Goal: Transaction & Acquisition: Book appointment/travel/reservation

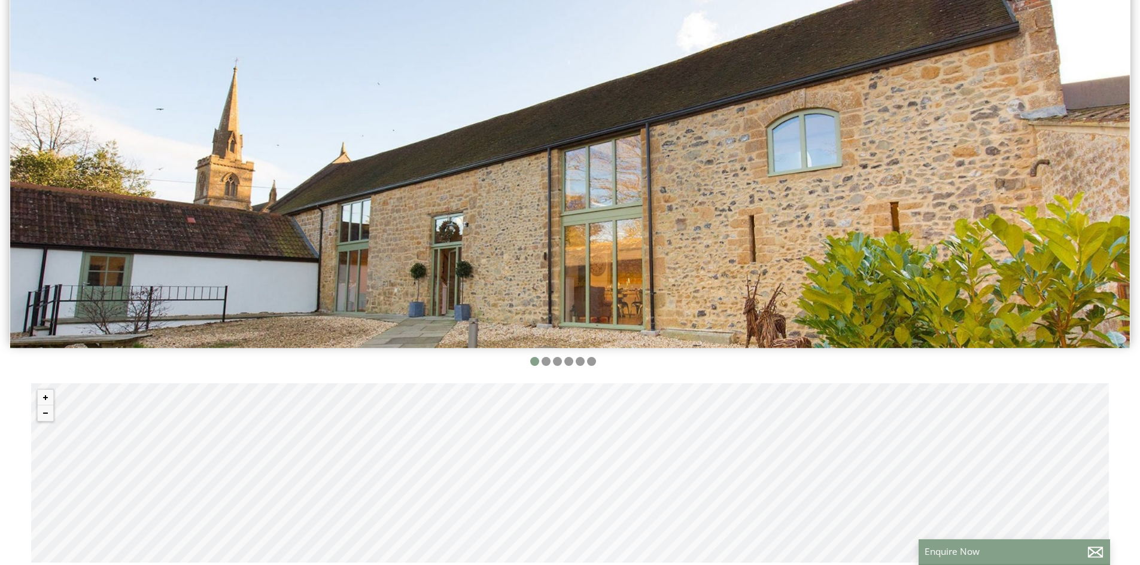
scroll to position [359, 0]
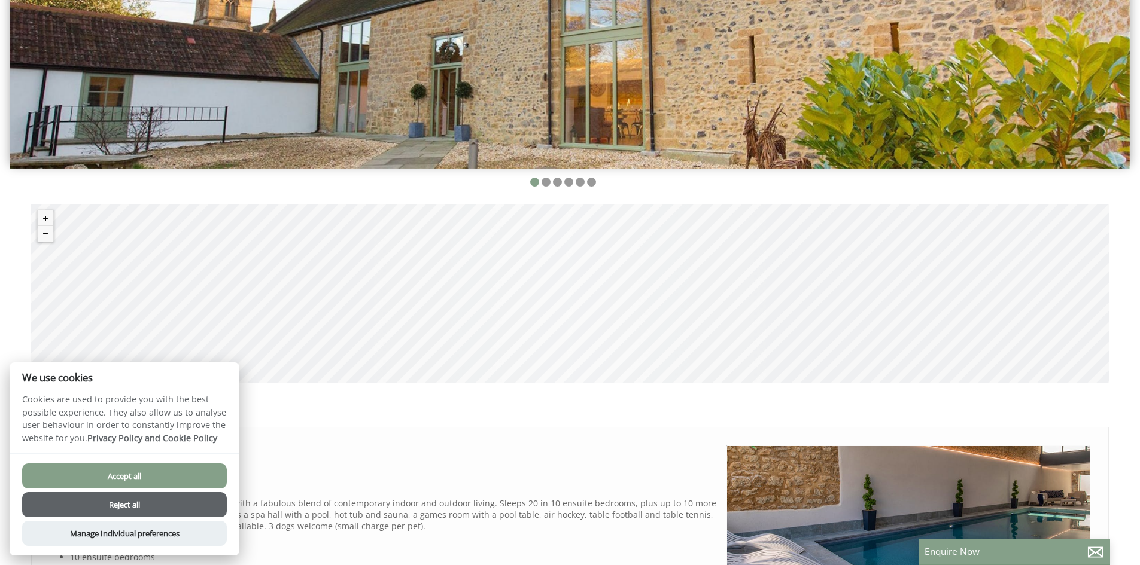
click at [129, 473] on button "Accept all" at bounding box center [124, 476] width 205 height 25
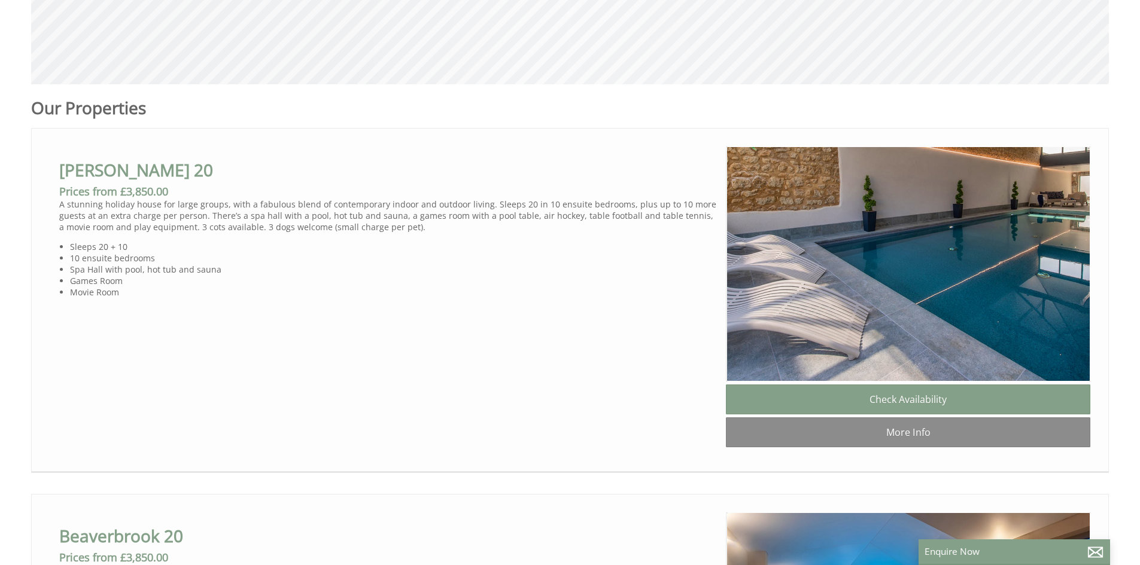
scroll to position [957, 0]
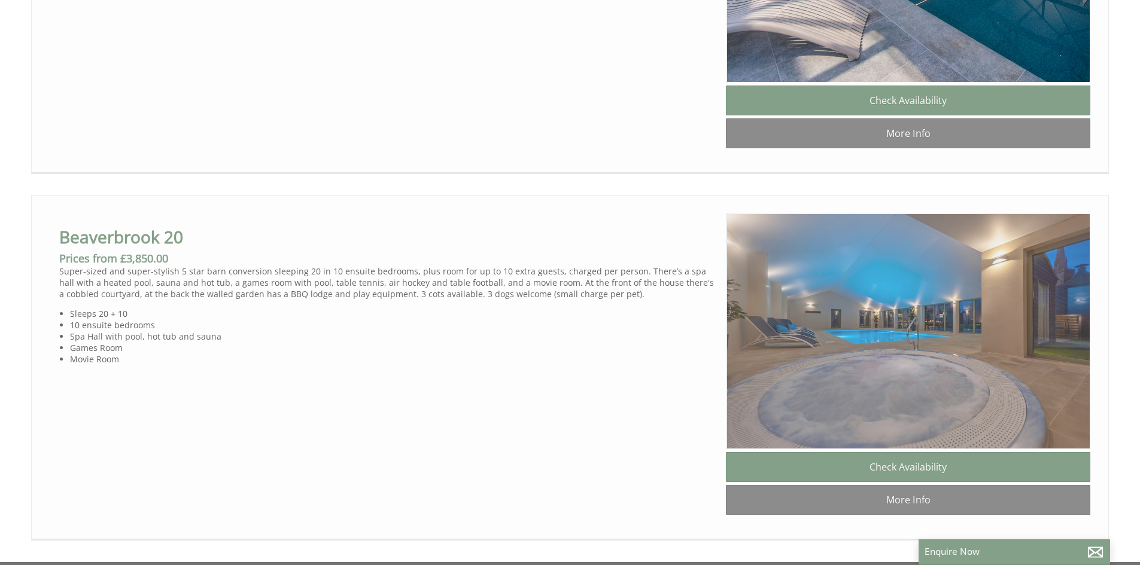
click at [941, 351] on img at bounding box center [908, 332] width 364 height 236
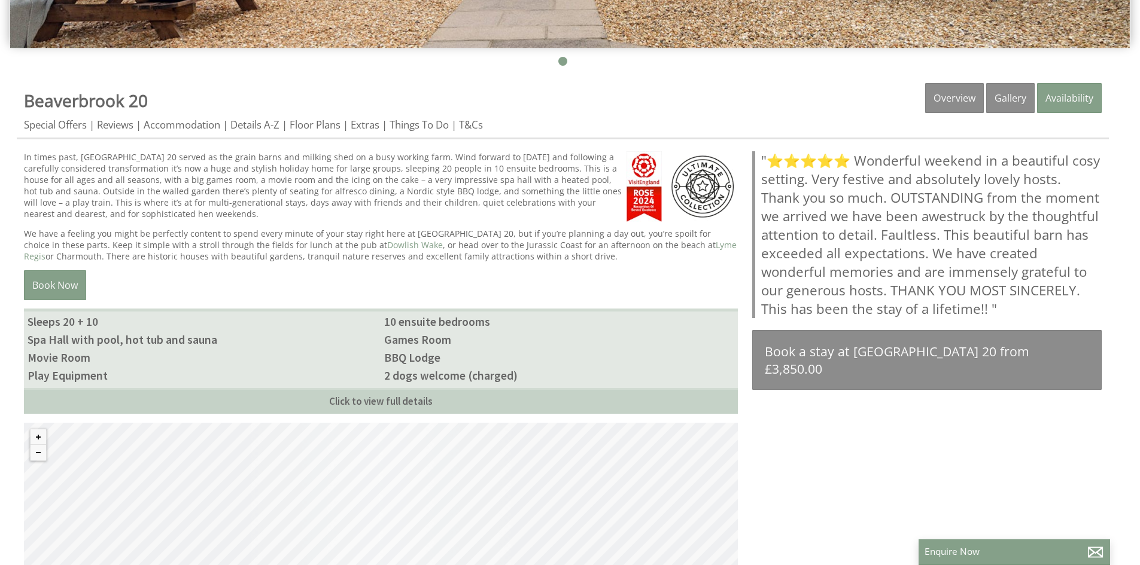
scroll to position [185, 0]
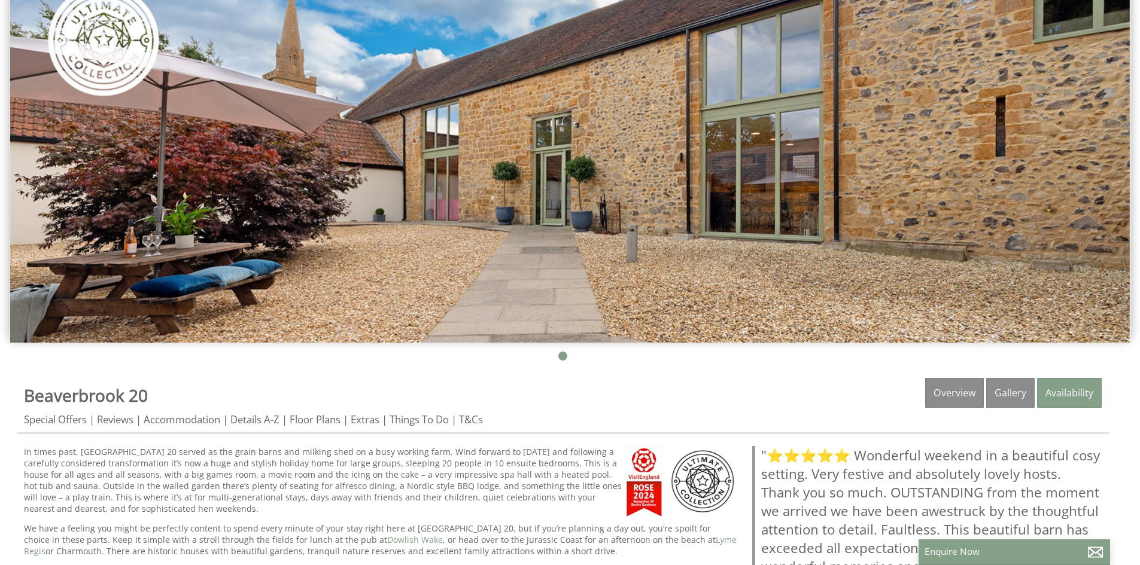
click at [1052, 164] on img at bounding box center [569, 151] width 1119 height 384
click at [1010, 390] on link "Gallery" at bounding box center [1010, 393] width 48 height 30
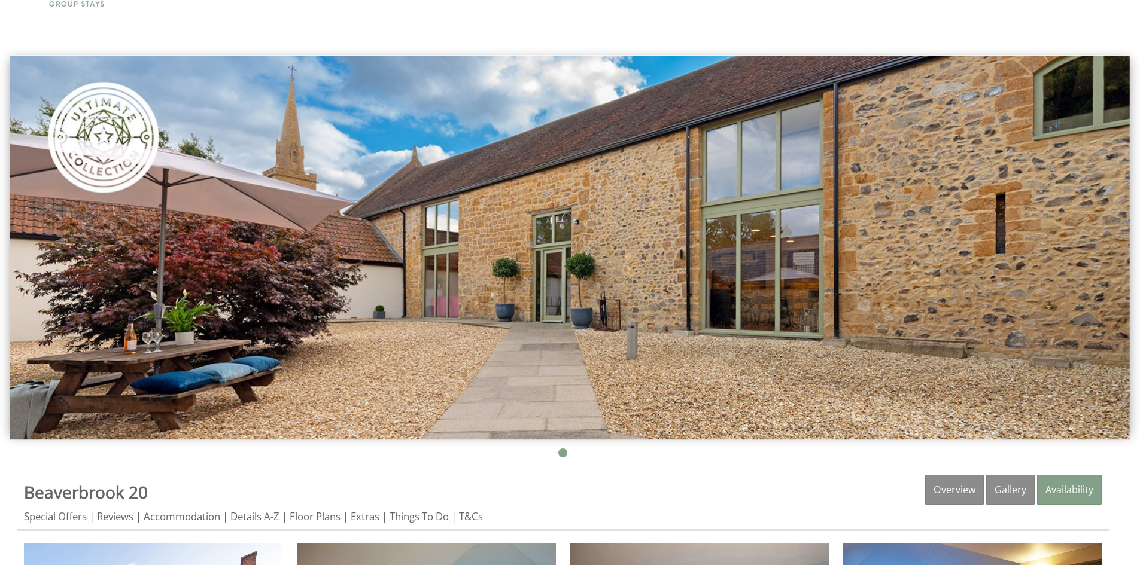
scroll to position [299, 0]
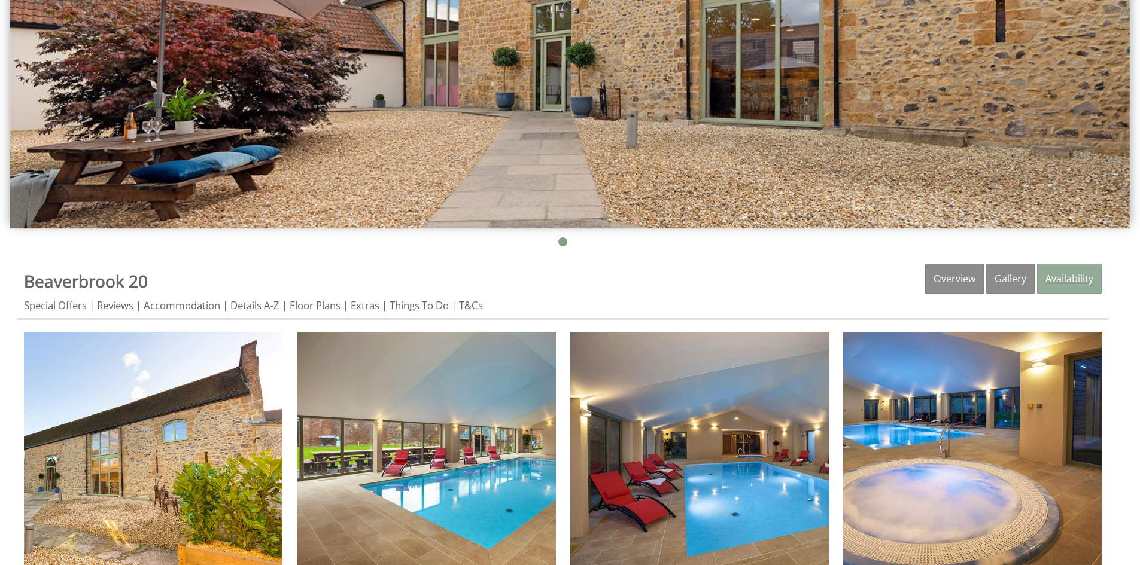
click at [1060, 272] on link "Availability" at bounding box center [1069, 279] width 65 height 30
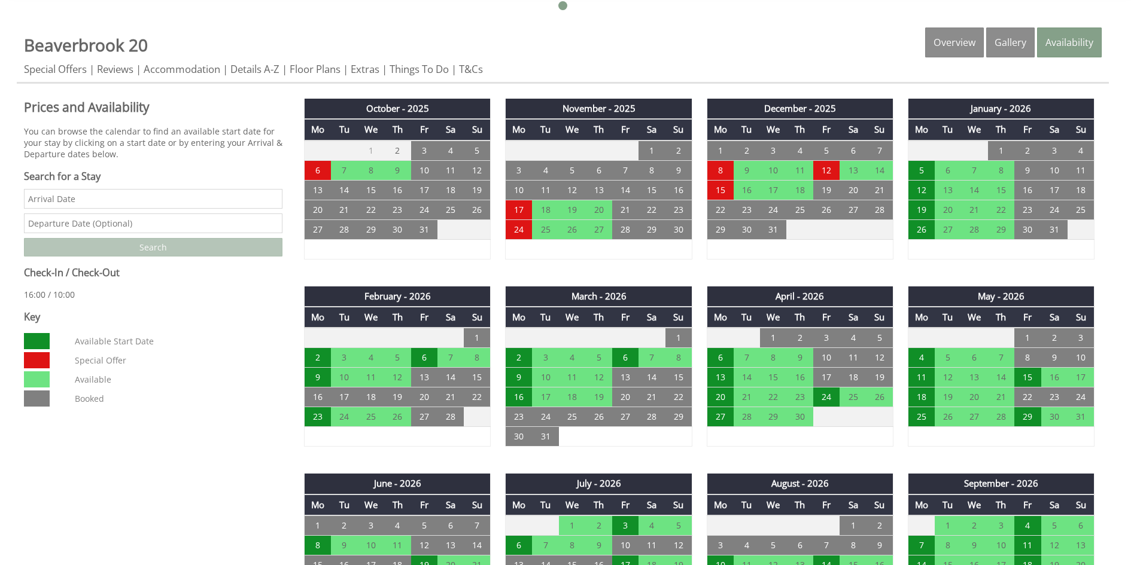
scroll to position [718, 0]
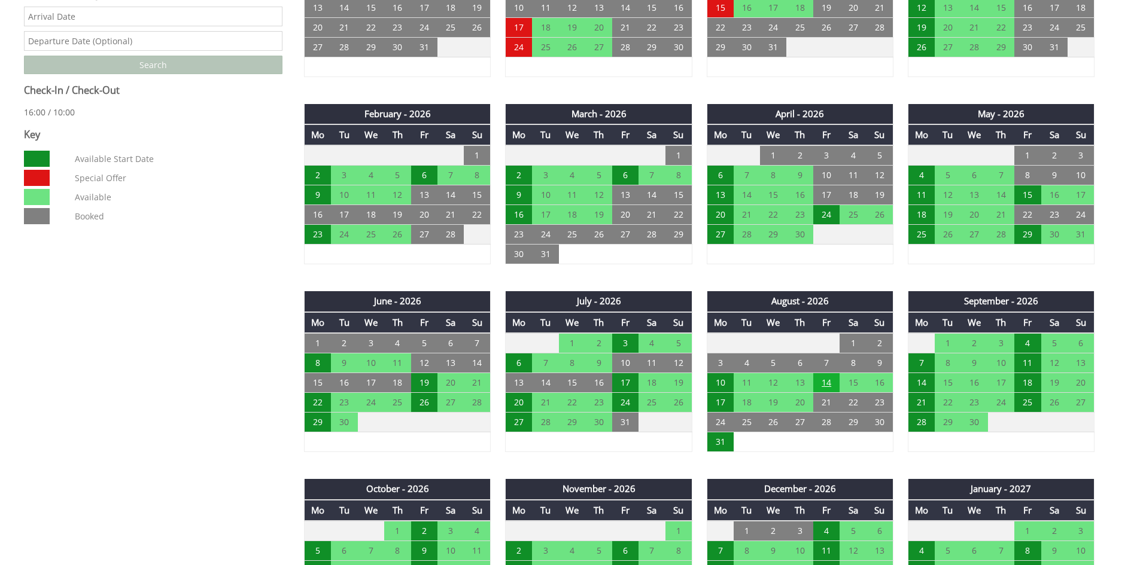
click at [827, 378] on td "14" at bounding box center [826, 383] width 26 height 20
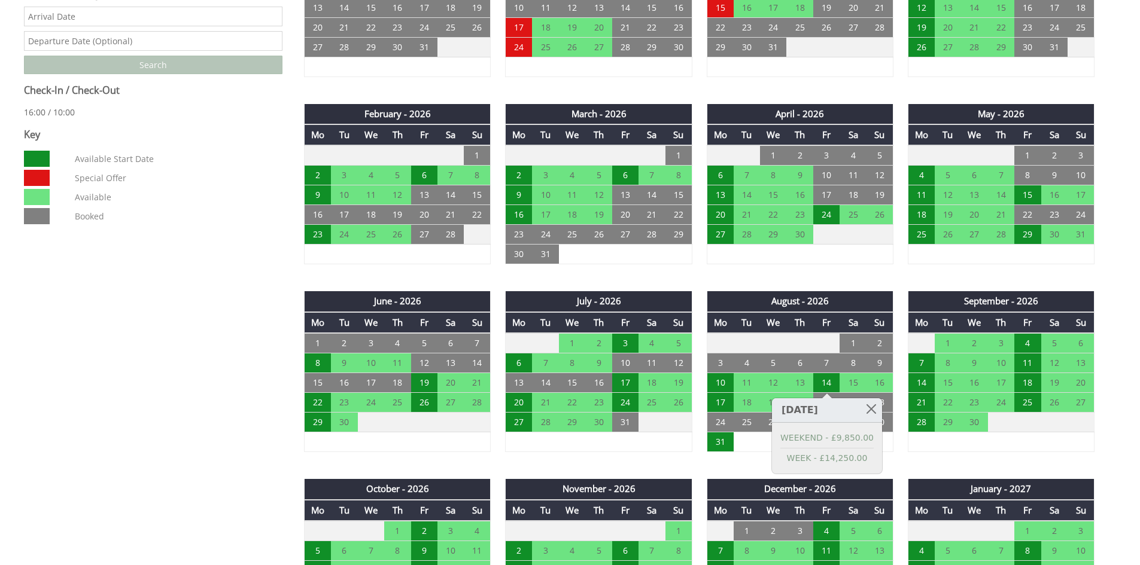
drag, startPoint x: 218, startPoint y: 327, endPoint x: 200, endPoint y: 310, distance: 25.0
click at [212, 328] on div "Properties Beaverbrook 20 Overview Gallery Availability Special Offers Reviews …" at bounding box center [563, 444] width 1092 height 1198
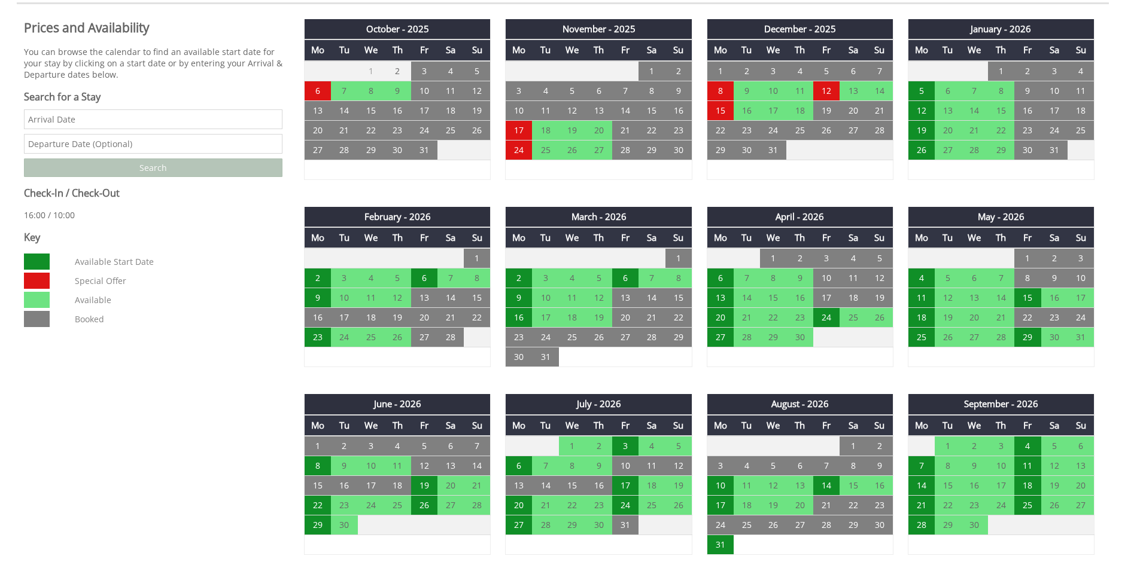
scroll to position [479, 0]
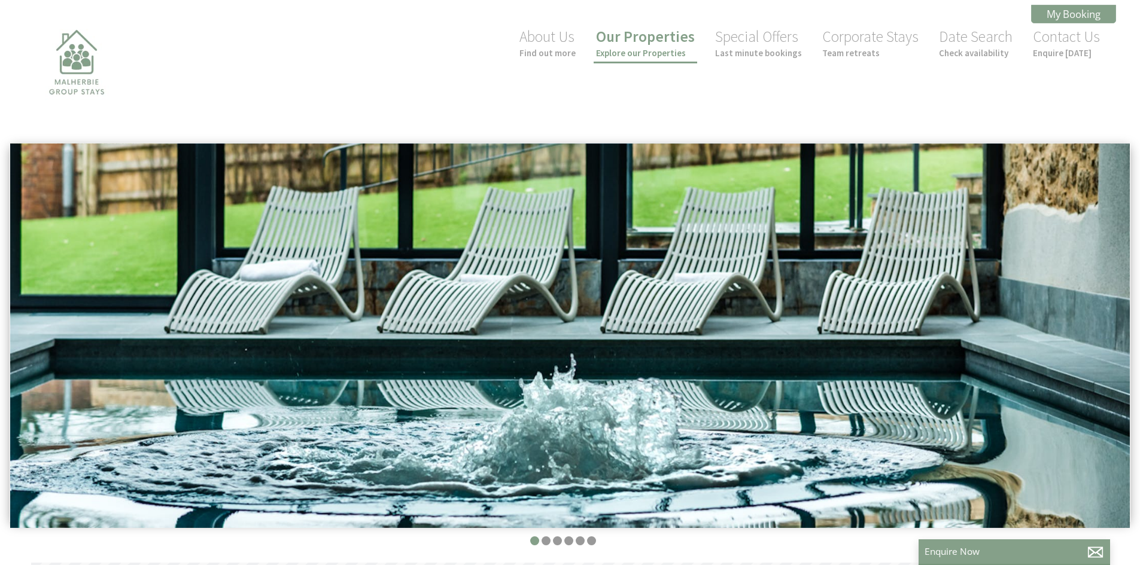
click at [653, 53] on small "Explore our Properties" at bounding box center [645, 52] width 99 height 11
